Goal: Navigation & Orientation: Find specific page/section

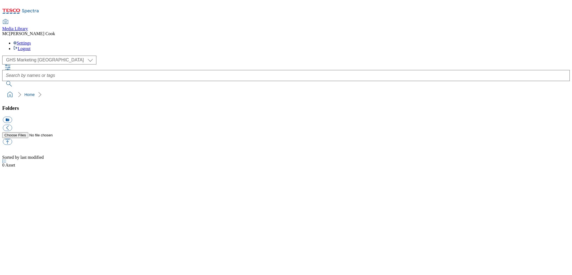
select select "flare-ghs-mktg"
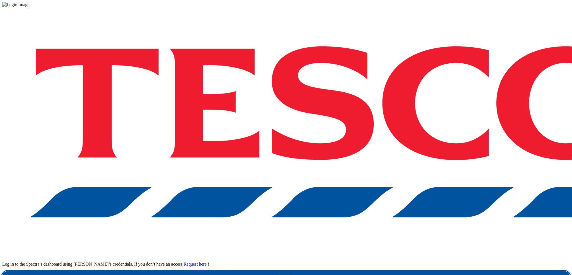
click at [418, 271] on link "Login" at bounding box center [285, 276] width 567 height 11
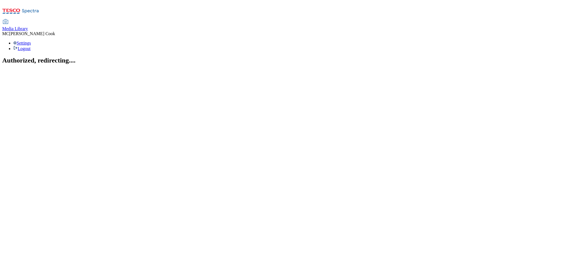
click at [28, 26] on span "Media Library" at bounding box center [15, 28] width 26 height 5
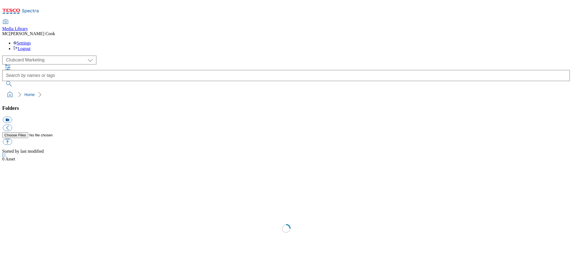
scroll to position [0, 0]
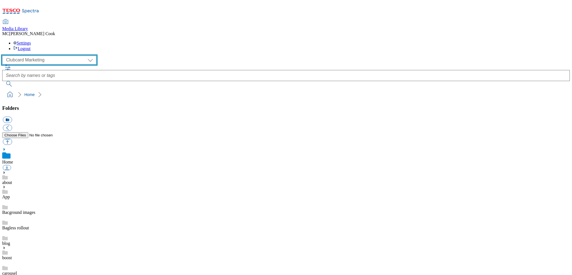
click at [23, 56] on select "Clubcard Marketing Dotcom UK Emails GHS Marketing UK GHS Product UK GHS ROI" at bounding box center [49, 60] width 94 height 9
select select "flare-ghs-mktg"
click at [4, 56] on select "Clubcard Marketing Dotcom UK Emails GHS Marketing UK GHS Product UK GHS ROI" at bounding box center [49, 60] width 94 height 9
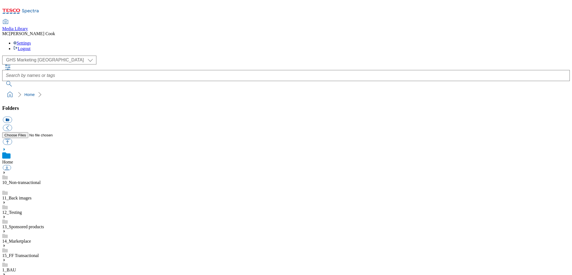
click at [170, 89] on ol "Home" at bounding box center [288, 94] width 564 height 11
click at [118, 56] on div "( optional ) Clubcard Marketing Dotcom UK Emails GHS Marketing UK GHS Product U…" at bounding box center [285, 78] width 567 height 44
drag, startPoint x: 488, startPoint y: 38, endPoint x: 489, endPoint y: 2, distance: 36.0
click at [488, 56] on div "( optional ) Clubcard Marketing Dotcom UK Emails GHS Marketing UK GHS Product U…" at bounding box center [285, 71] width 567 height 31
